Goal: Find specific page/section: Find specific page/section

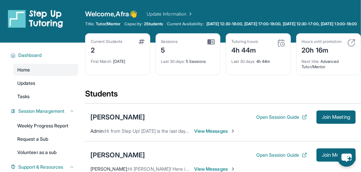
click at [240, 100] on div "Students" at bounding box center [223, 95] width 276 height 15
